Goal: Information Seeking & Learning: Learn about a topic

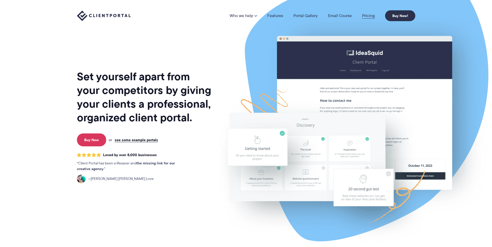
click at [369, 15] on link "Pricing" at bounding box center [368, 16] width 13 height 4
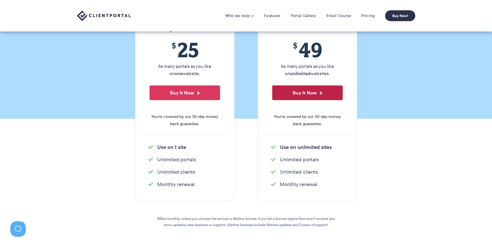
scroll to position [77, 0]
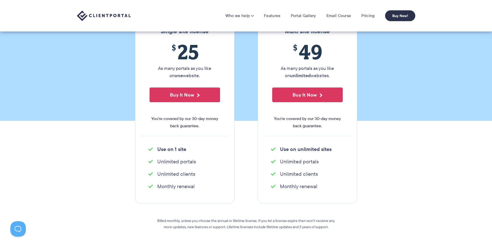
click at [276, 67] on p "As many portals as you like on unlimited websites." at bounding box center [307, 72] width 71 height 14
click at [198, 97] on button "Buy It Now" at bounding box center [185, 95] width 71 height 15
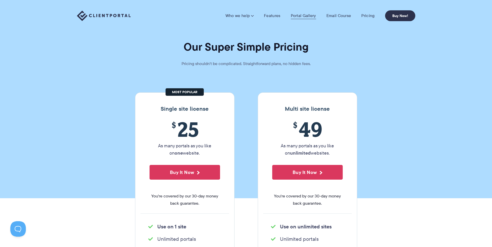
click at [297, 18] on link "Portal Gallery" at bounding box center [303, 15] width 25 height 5
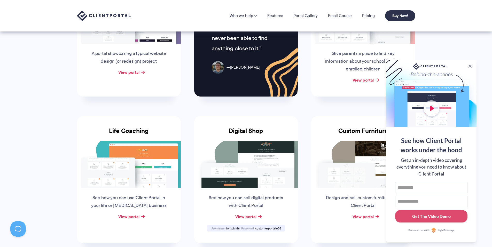
scroll to position [232, 0]
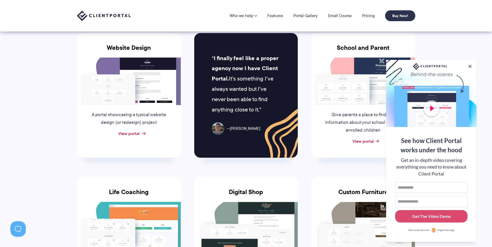
click at [123, 134] on link "View portal" at bounding box center [128, 133] width 21 height 6
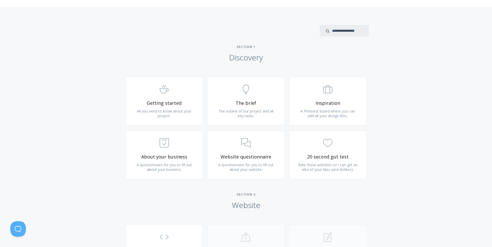
scroll to position [236, 0]
